Goal: Navigation & Orientation: Find specific page/section

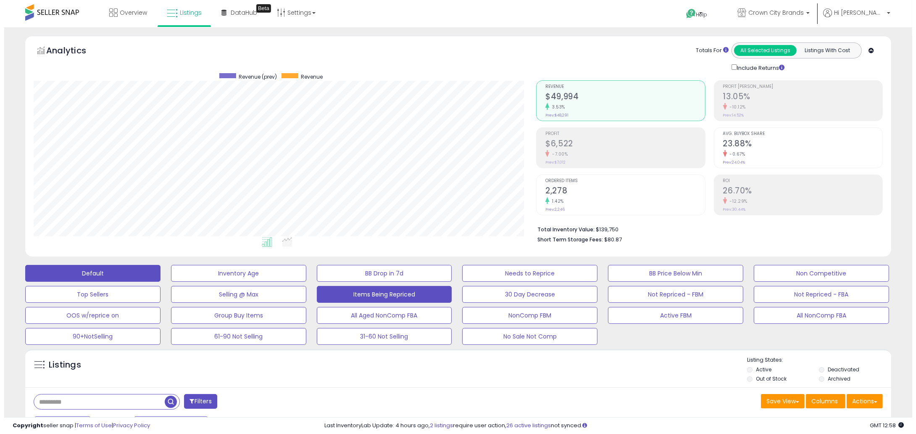
scroll to position [172, 503]
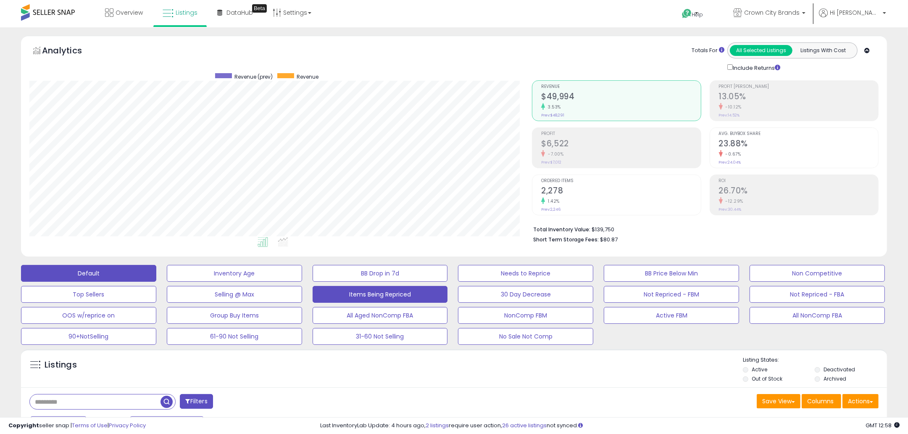
click at [389, 294] on button "Items Being Repriced" at bounding box center [380, 294] width 135 height 17
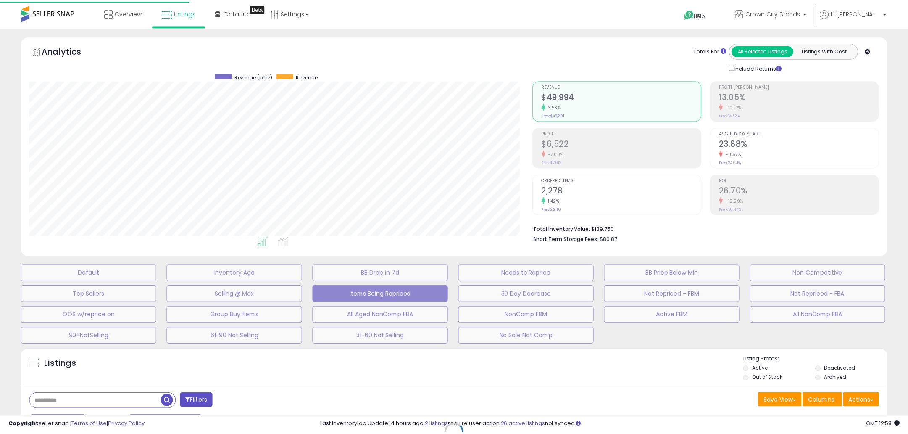
scroll to position [172, 507]
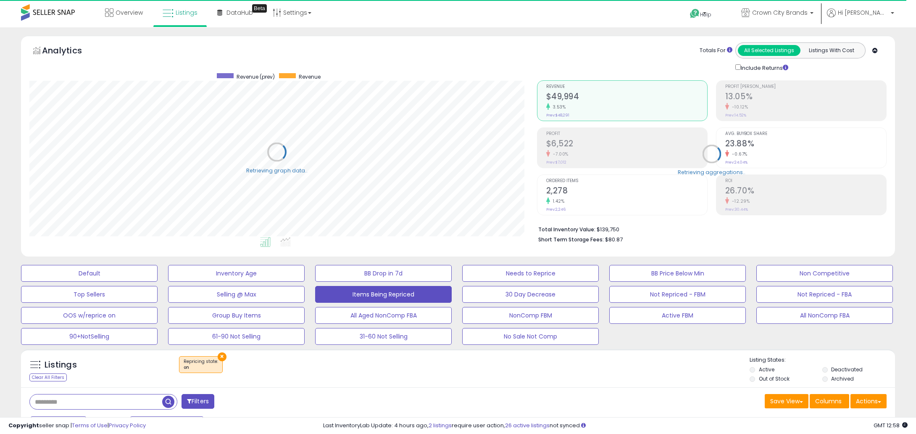
select select "**"
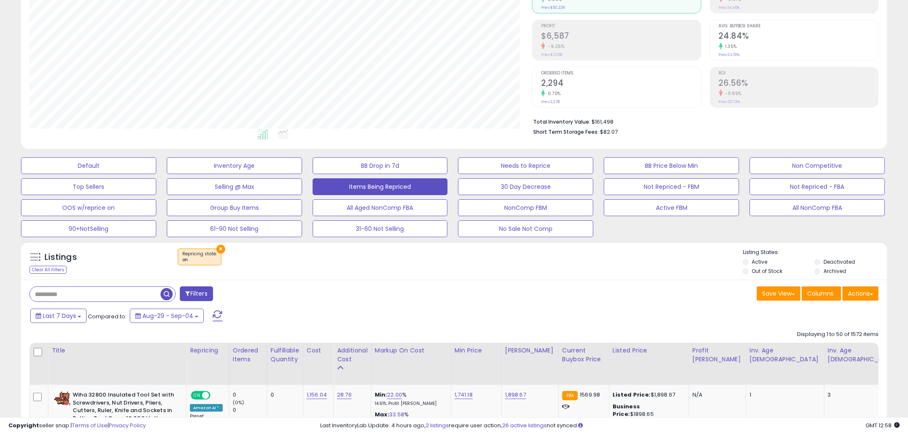
scroll to position [158, 0]
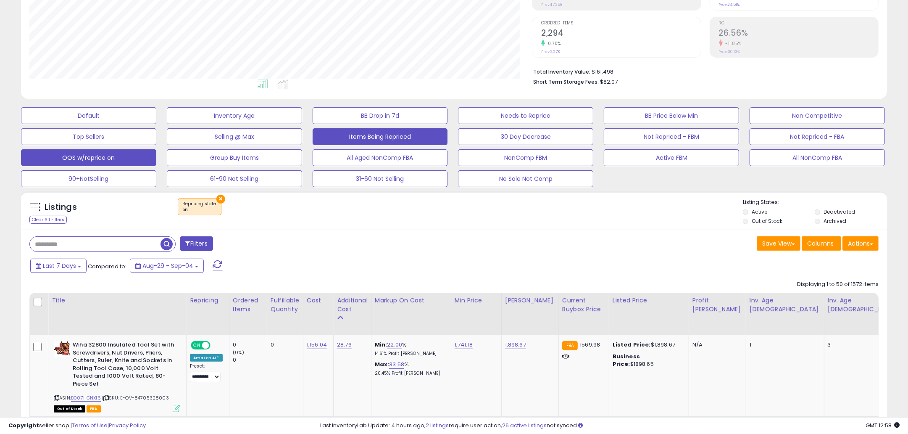
click at [100, 158] on button "OOS w/reprice on" at bounding box center [88, 157] width 135 height 17
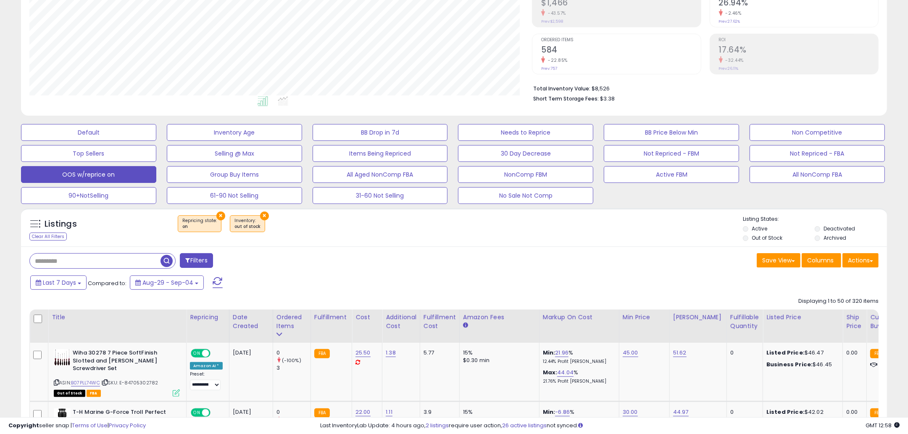
scroll to position [172, 503]
click at [786, 154] on button "Not Repriced - FBA" at bounding box center [817, 153] width 135 height 17
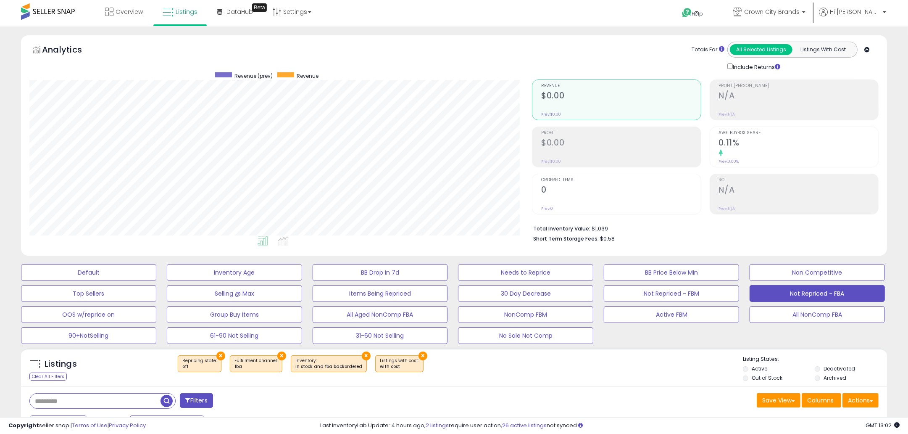
scroll to position [0, 0]
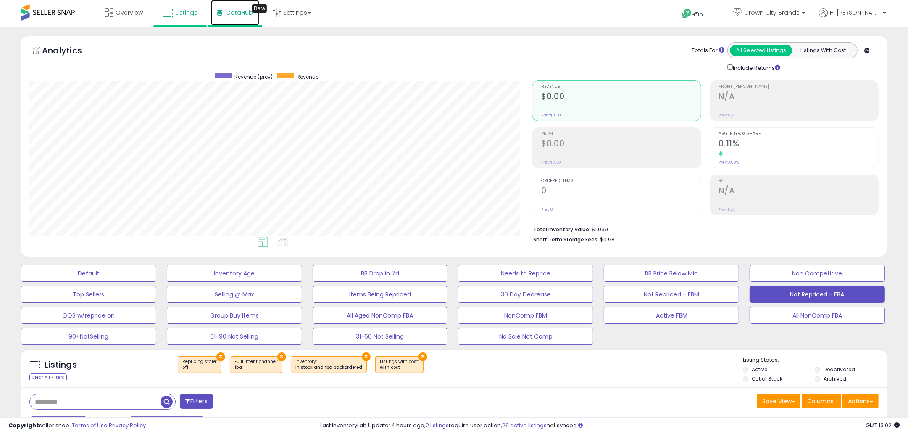
click at [239, 15] on span "DataHub" at bounding box center [239, 12] width 26 height 8
